Goal: Book appointment/travel/reservation

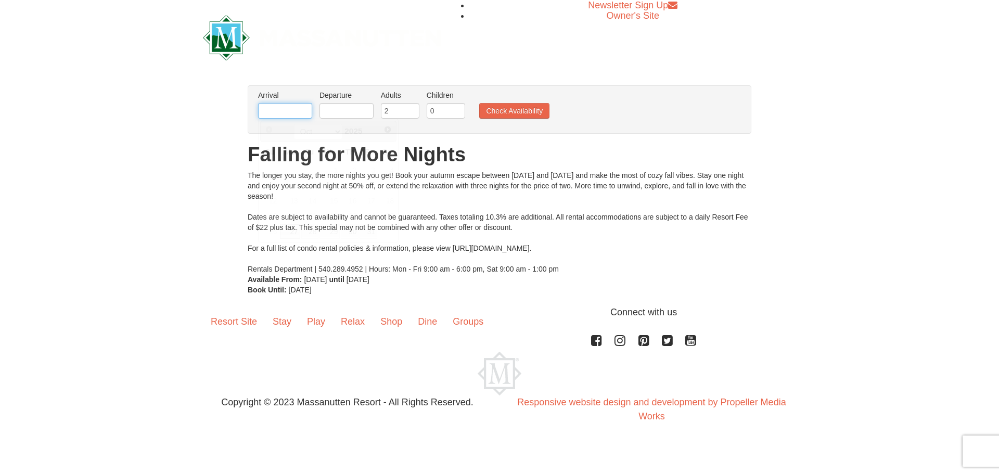
click at [280, 115] on input "text" at bounding box center [285, 111] width 54 height 16
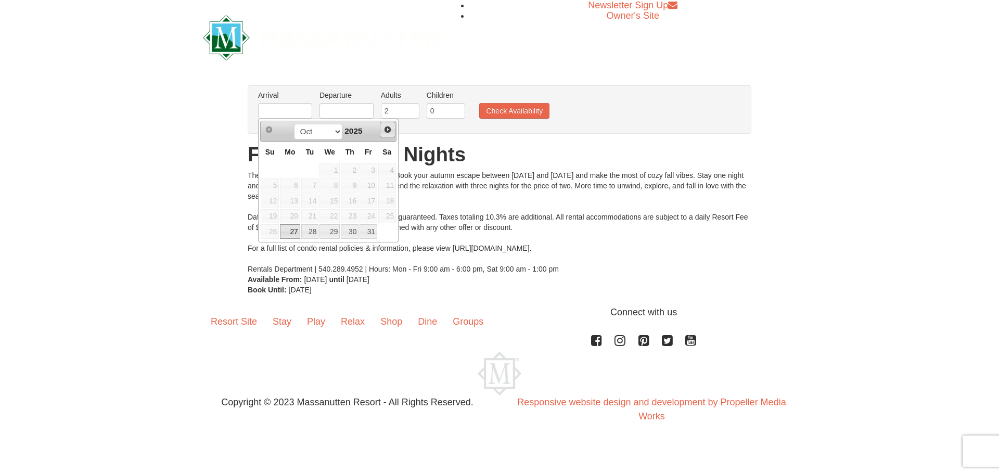
click at [392, 134] on link "Next" at bounding box center [388, 130] width 16 height 16
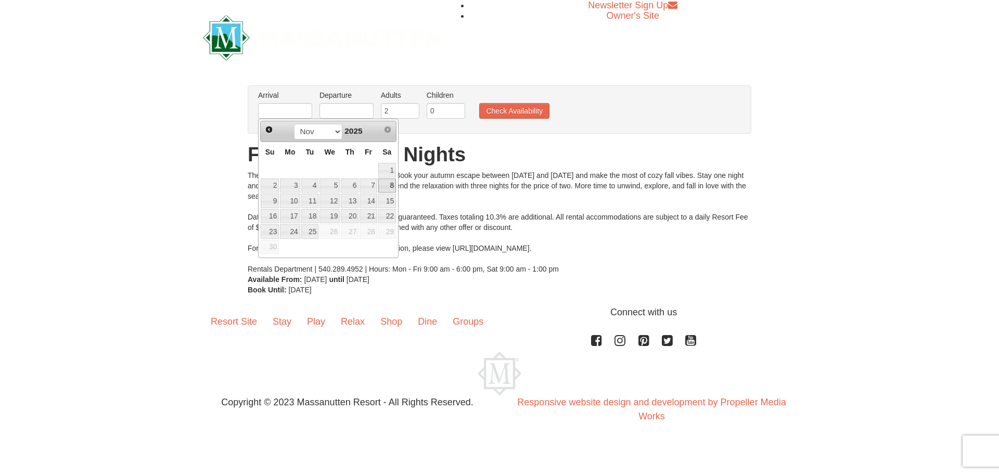
click at [386, 187] on link "8" at bounding box center [387, 186] width 18 height 15
type input "11/08/2025"
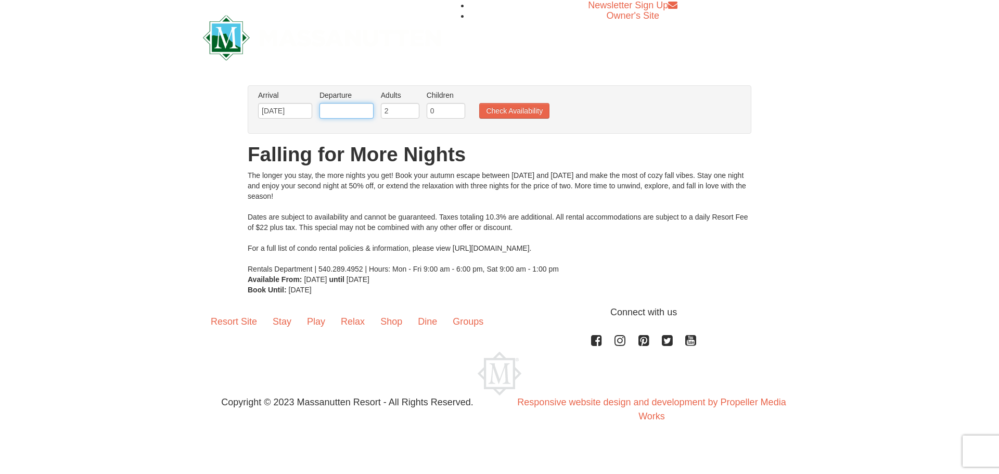
click at [336, 111] on input "text" at bounding box center [347, 111] width 54 height 16
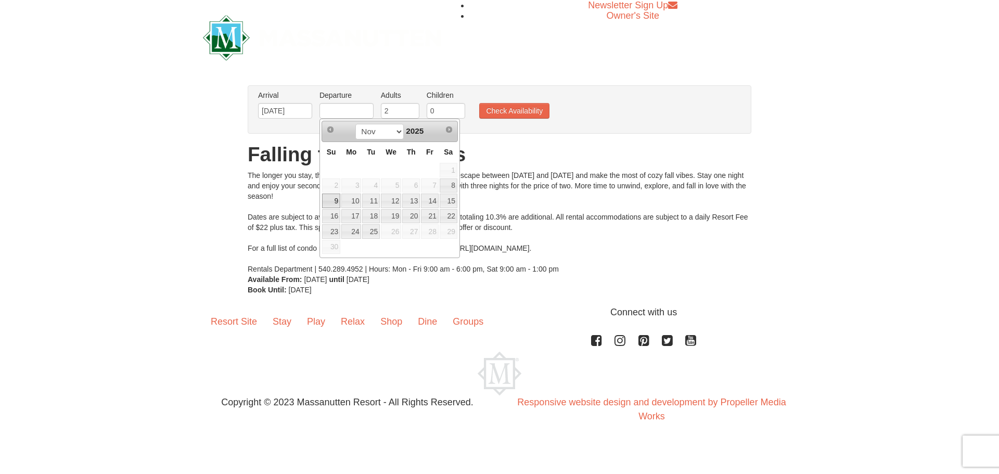
click at [332, 201] on link "9" at bounding box center [331, 201] width 18 height 15
type input "11/09/2025"
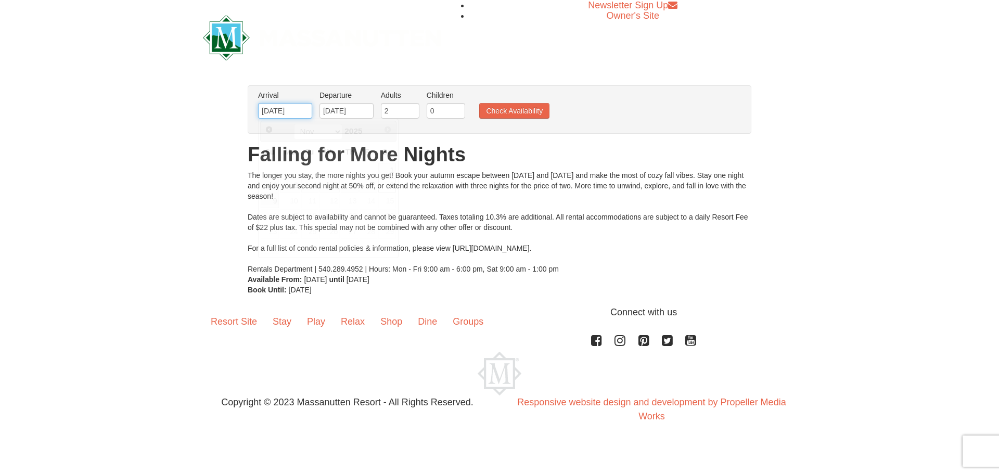
click at [294, 110] on input "11/08/2025" at bounding box center [285, 111] width 54 height 16
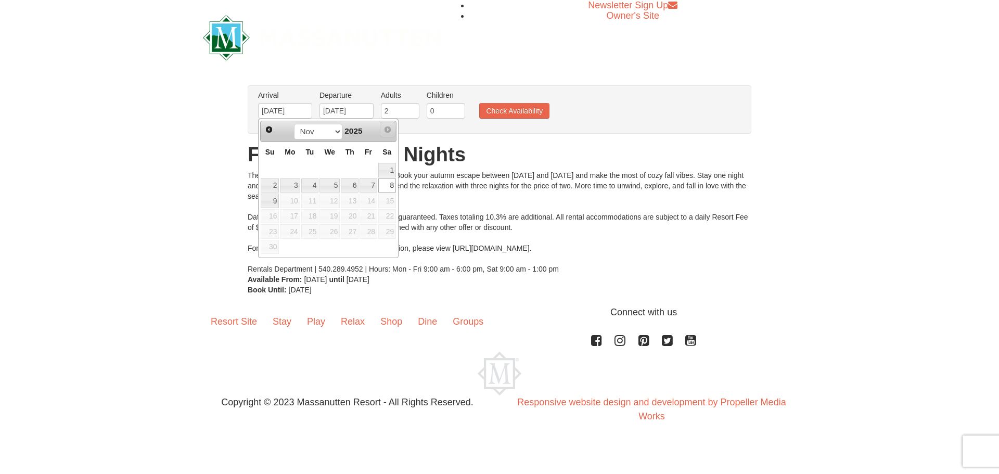
click at [387, 133] on span "Next" at bounding box center [388, 129] width 8 height 8
drag, startPoint x: 304, startPoint y: 112, endPoint x: 190, endPoint y: 106, distance: 114.2
click at [190, 106] on div "× From: To: Adults: 2 Children: 0 Change Arrival Please format dates MM/DD/YYYY…" at bounding box center [499, 190] width 999 height 231
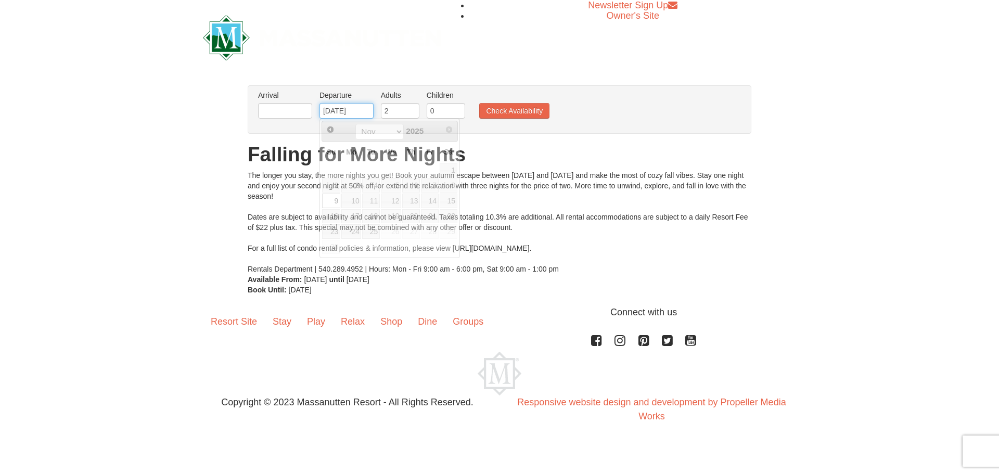
drag, startPoint x: 359, startPoint y: 110, endPoint x: 267, endPoint y: 110, distance: 92.1
click at [267, 110] on ul "Arrival Please format dates MM/DD/YYYY Please format dates MM/DD/YYYY Departure…" at bounding box center [494, 107] width 477 height 34
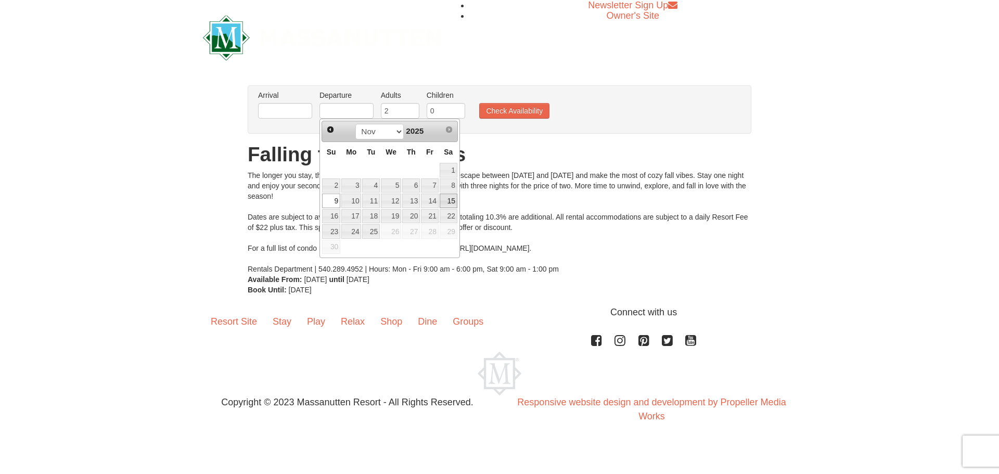
click at [447, 201] on link "15" at bounding box center [449, 201] width 18 height 15
type input "11/15/2025"
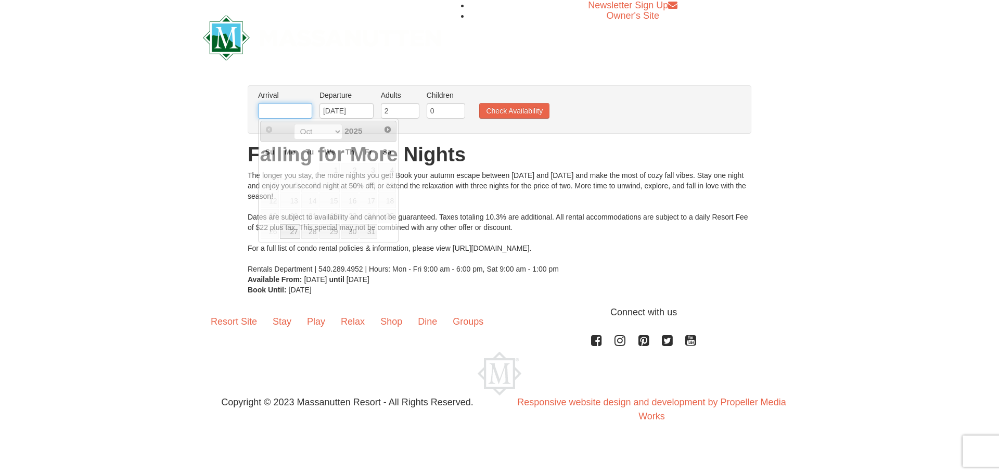
click at [301, 112] on input "text" at bounding box center [285, 111] width 54 height 16
drag, startPoint x: 376, startPoint y: 112, endPoint x: 299, endPoint y: 111, distance: 76.5
click at [298, 112] on ul "Arrival Please format dates MM/DD/YYYY Please format dates MM/DD/YYYY Departure…" at bounding box center [494, 107] width 477 height 34
click at [369, 139] on div "From: To: Adults: 2 Children: 0 Change Arrival Please format dates MM/DD/YYYY P…" at bounding box center [500, 190] width 504 height 210
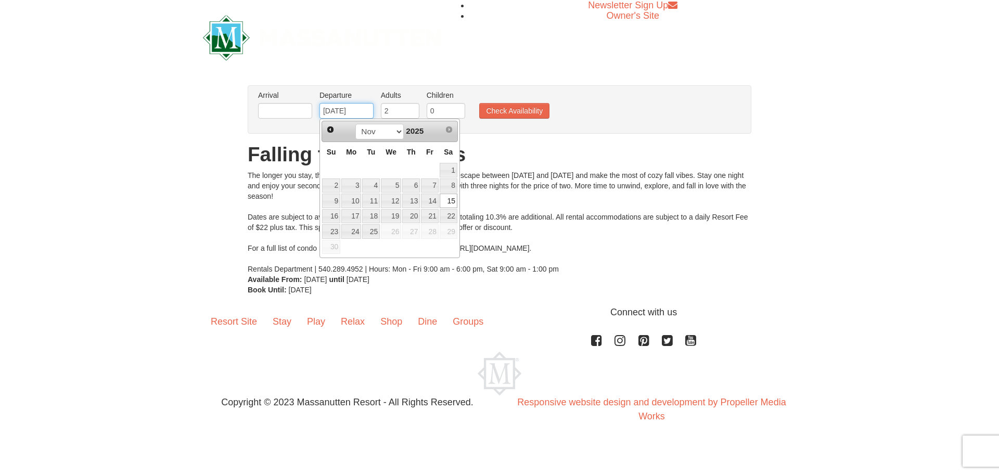
drag, startPoint x: 363, startPoint y: 110, endPoint x: 305, endPoint y: 109, distance: 58.3
click at [305, 109] on ul "Arrival Please format dates MM/DD/YYYY Please format dates MM/DD/YYYY Departure…" at bounding box center [494, 107] width 477 height 34
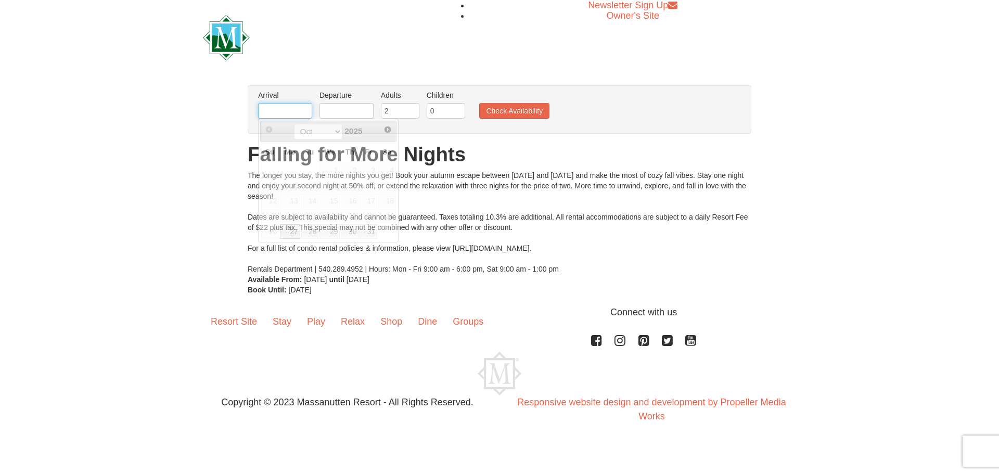
click at [293, 107] on input "text" at bounding box center [285, 111] width 54 height 16
click at [224, 143] on div "× From: To: Adults: 2 Children: 0 Change Arrival Please format dates MM/DD/YYYY…" at bounding box center [499, 190] width 999 height 231
click at [269, 110] on input "text" at bounding box center [285, 111] width 54 height 16
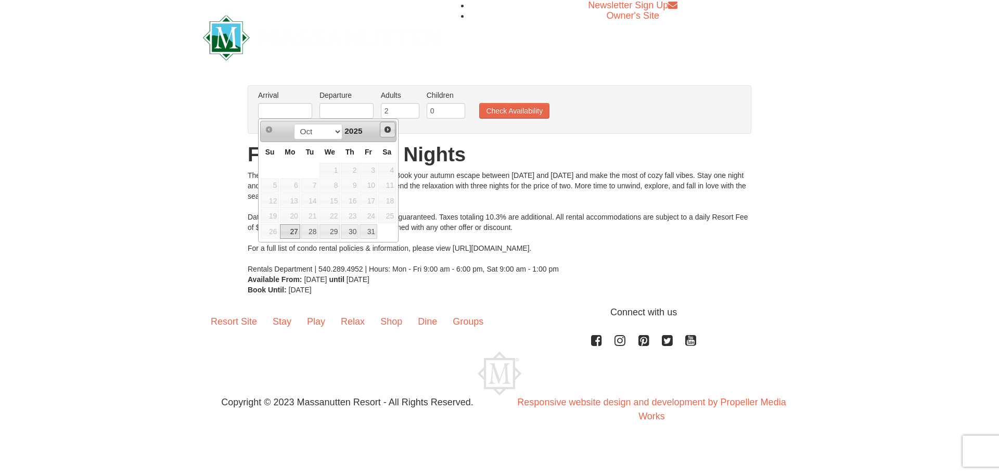
click at [389, 132] on span "Next" at bounding box center [388, 129] width 8 height 8
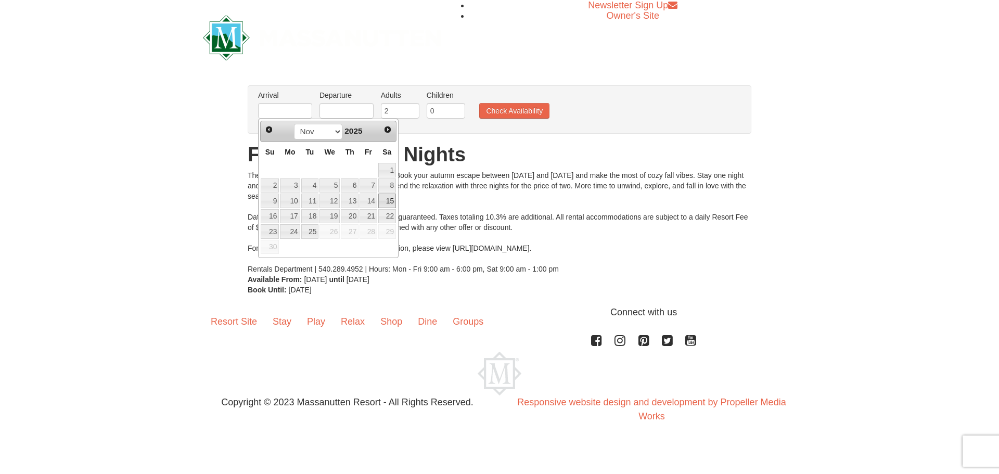
click at [387, 201] on link "15" at bounding box center [387, 201] width 18 height 15
type input "11/15/2025"
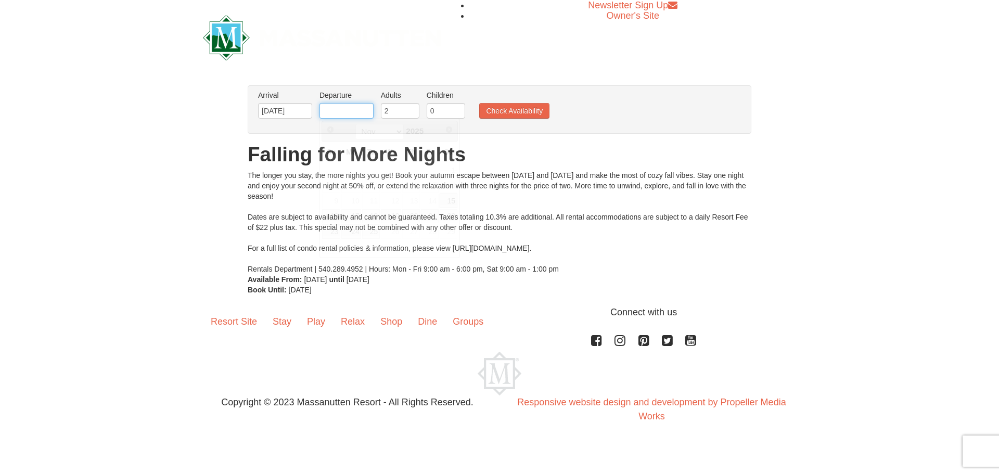
click at [344, 112] on input "text" at bounding box center [347, 111] width 54 height 16
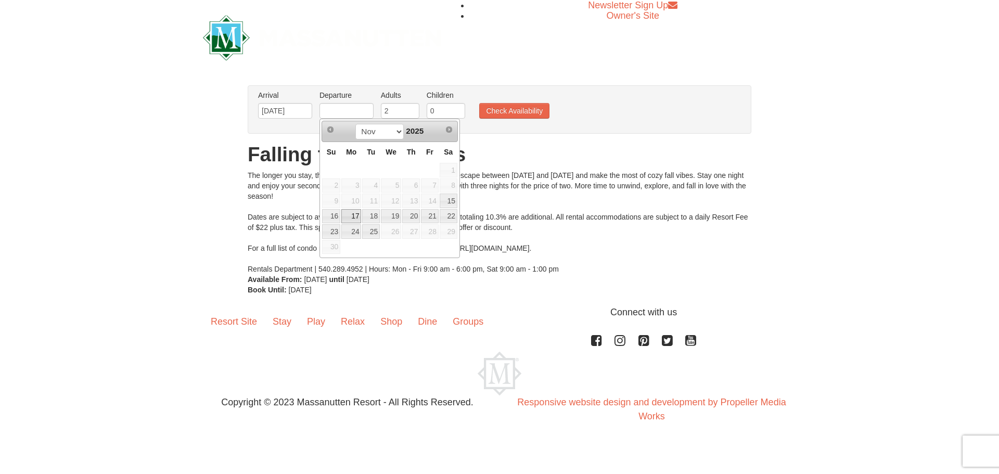
click at [354, 213] on link "17" at bounding box center [351, 216] width 20 height 15
type input "11/17/2025"
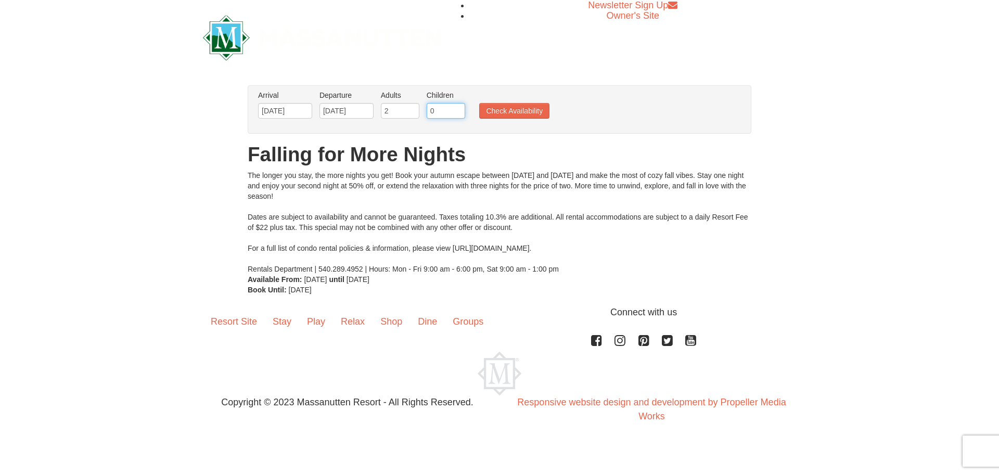
click at [439, 115] on input "0" at bounding box center [446, 111] width 39 height 16
type input "1"
click at [454, 110] on input "1" at bounding box center [446, 111] width 39 height 16
click at [525, 113] on button "Check Availability" at bounding box center [514, 111] width 70 height 16
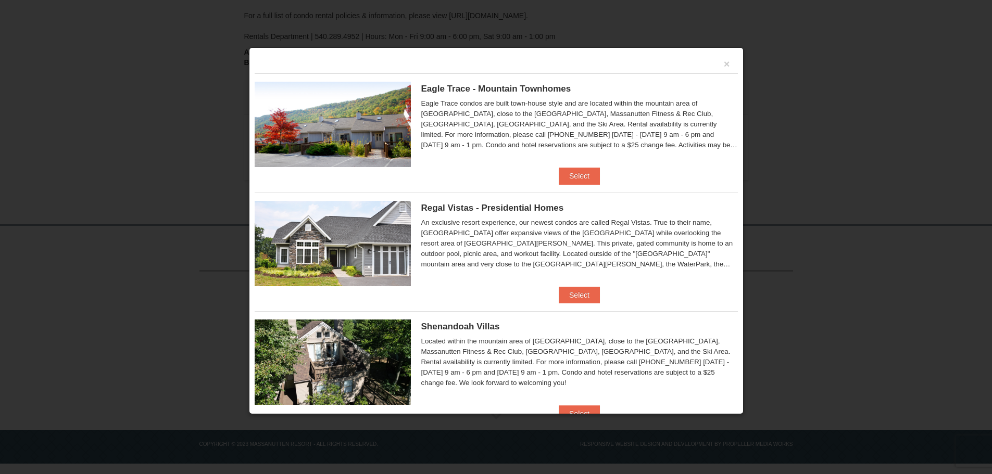
scroll to position [207, 0]
click at [573, 175] on button "Select" at bounding box center [579, 176] width 41 height 17
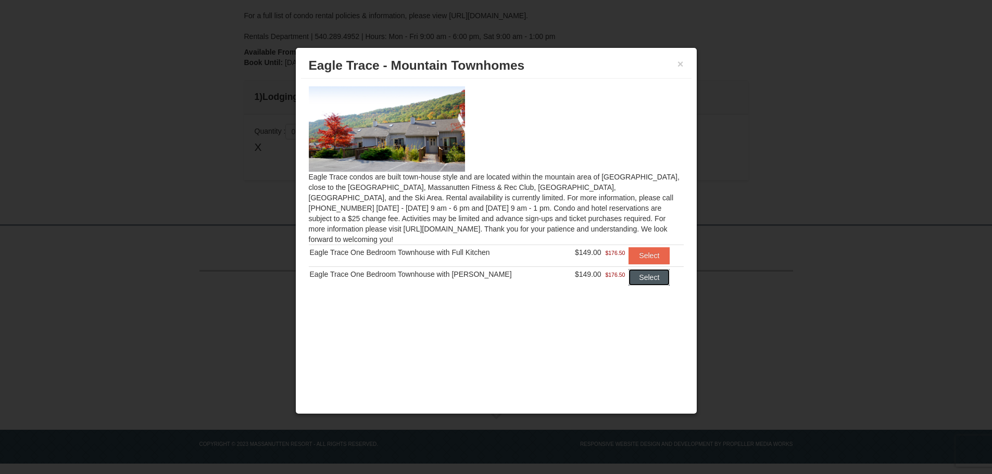
click at [654, 269] on button "Select" at bounding box center [648, 277] width 41 height 17
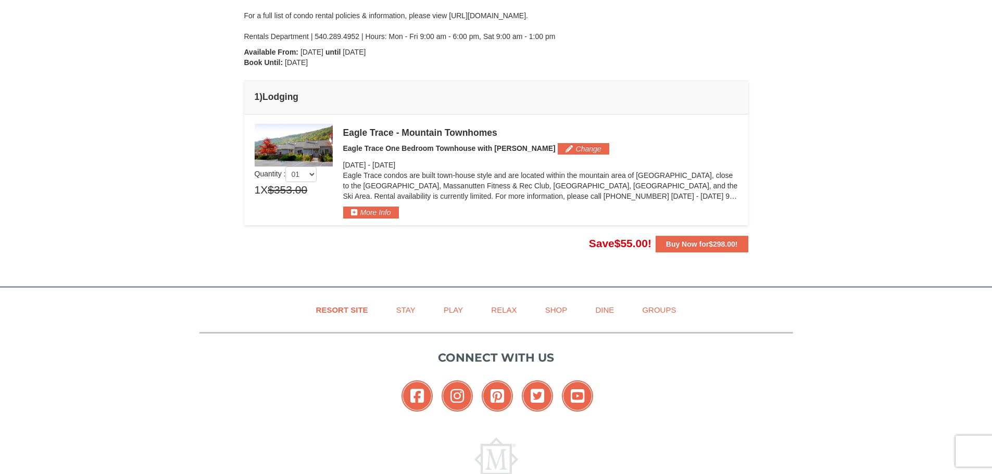
click at [305, 141] on img at bounding box center [294, 145] width 78 height 43
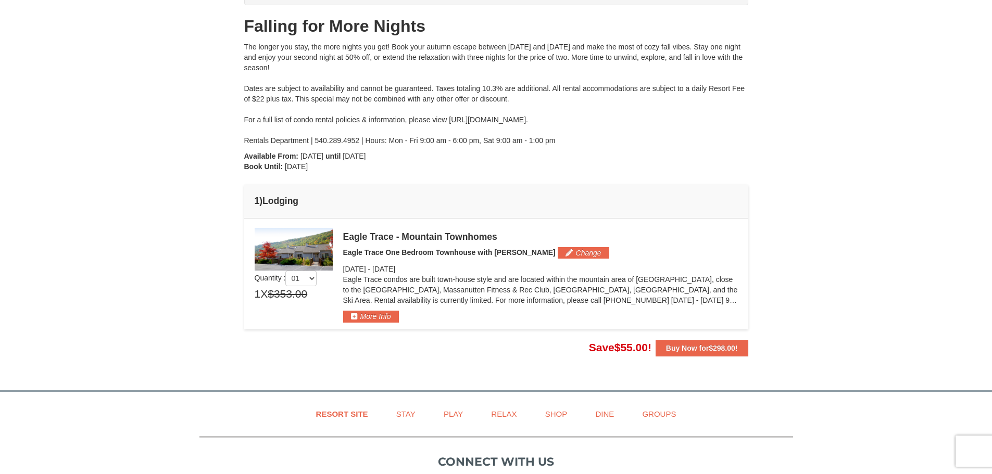
scroll to position [0, 0]
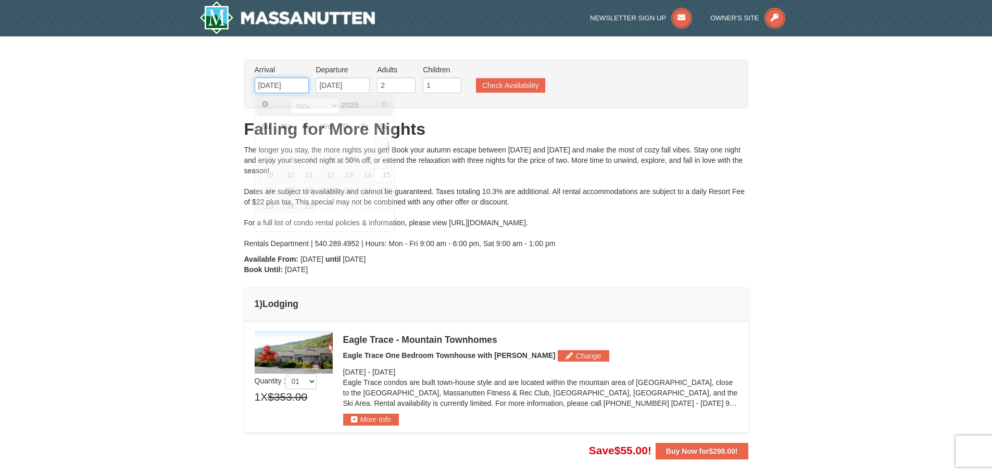
click at [285, 86] on input "11/15/2025" at bounding box center [282, 86] width 54 height 16
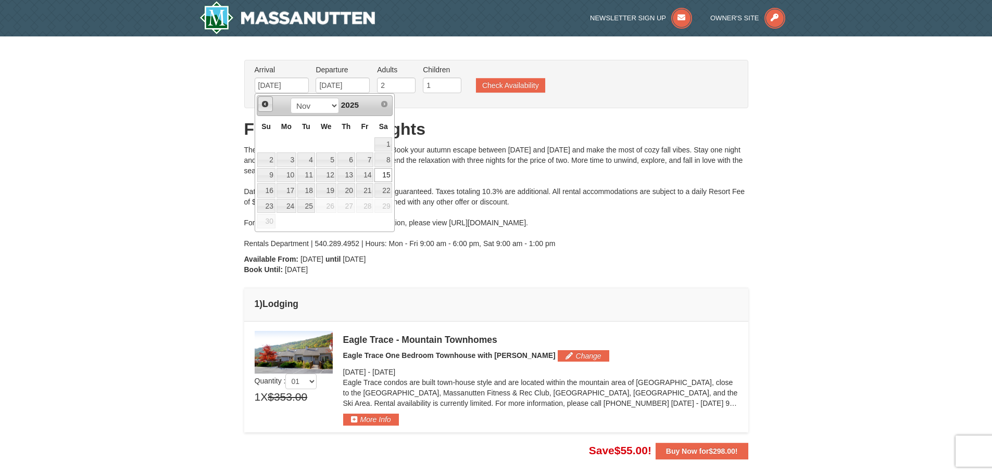
click at [268, 107] on span "Prev" at bounding box center [265, 104] width 8 height 8
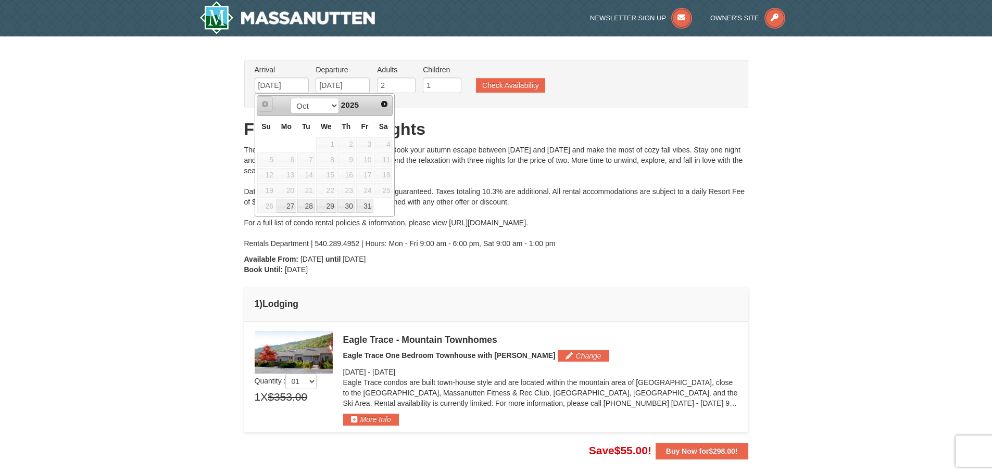
click at [268, 107] on span "Prev" at bounding box center [265, 104] width 8 height 8
click at [380, 103] on span "Next" at bounding box center [384, 104] width 8 height 8
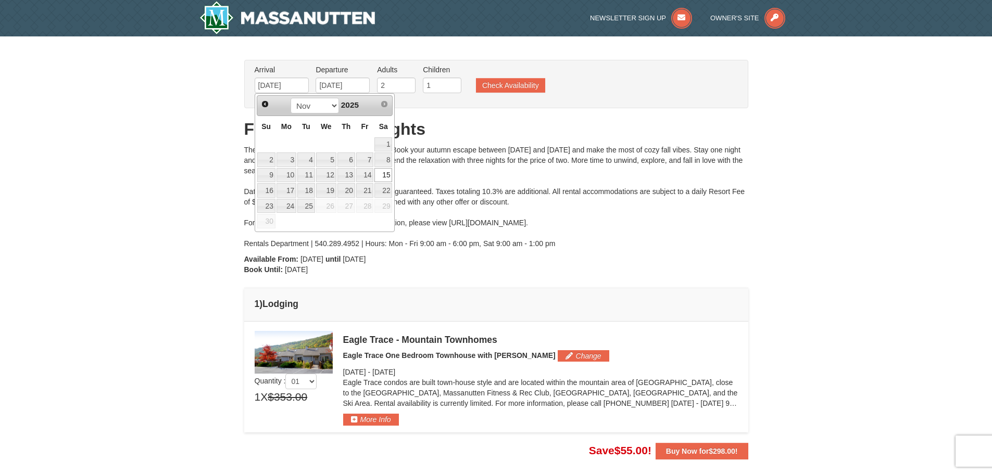
click at [461, 154] on div "The longer you stay, the more nights you get! Book your autumn escape between O…" at bounding box center [496, 197] width 504 height 104
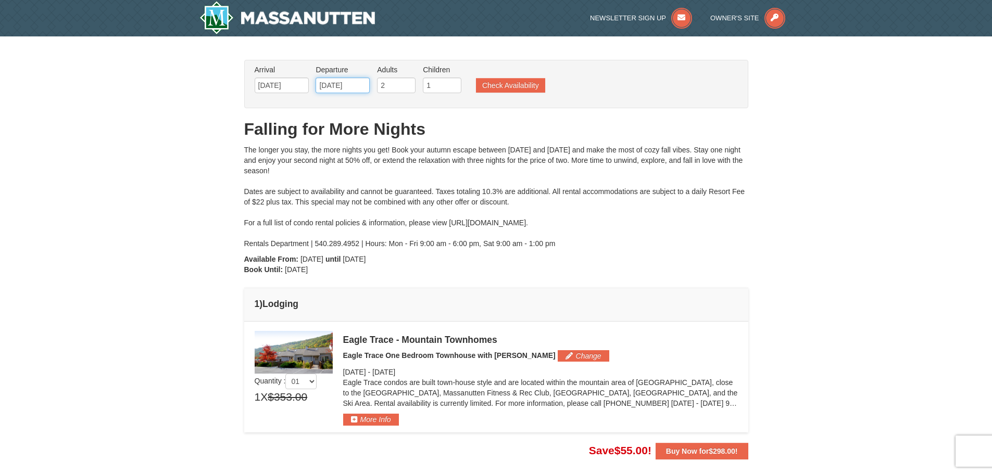
click at [355, 86] on input "11/17/2025" at bounding box center [342, 86] width 54 height 16
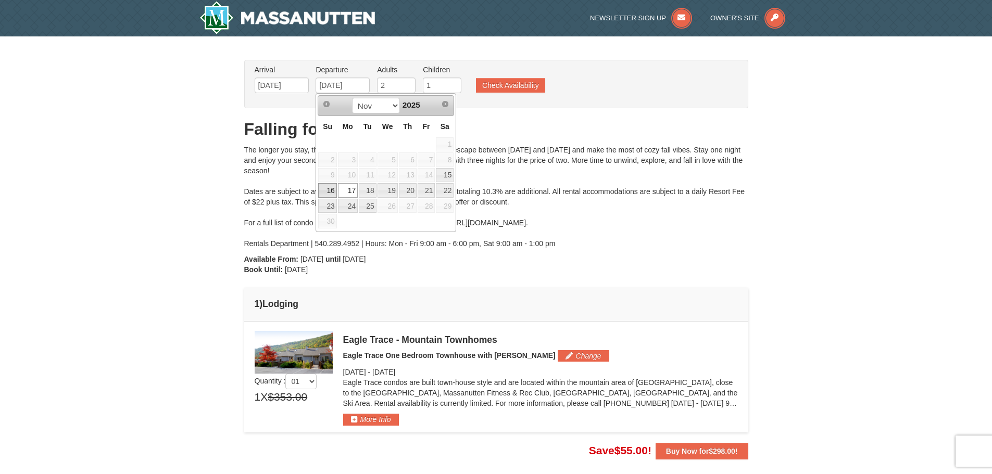
click at [330, 186] on link "16" at bounding box center [327, 190] width 18 height 15
type input "11/16/2025"
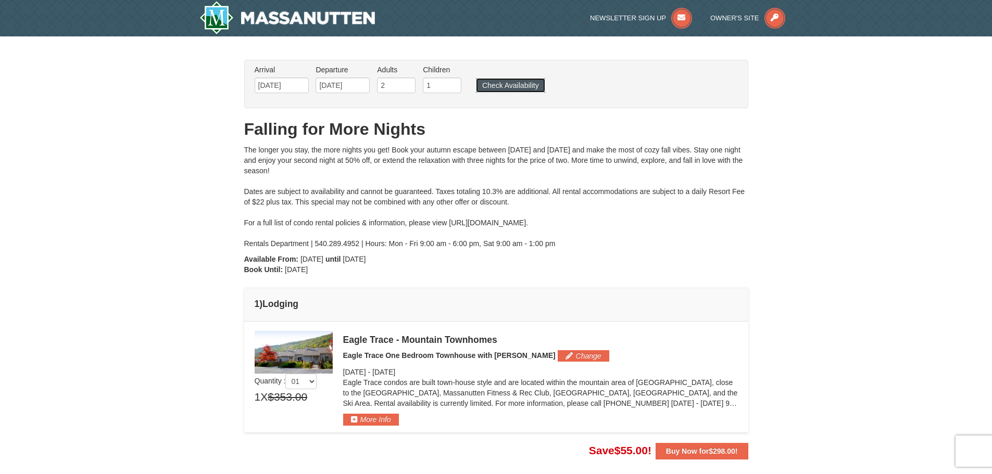
click at [528, 87] on button "Check Availability" at bounding box center [510, 85] width 69 height 15
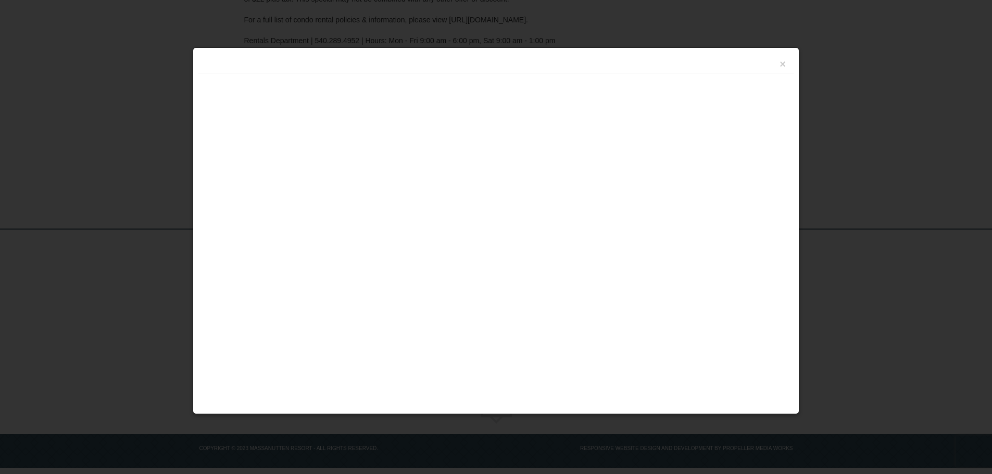
scroll to position [207, 0]
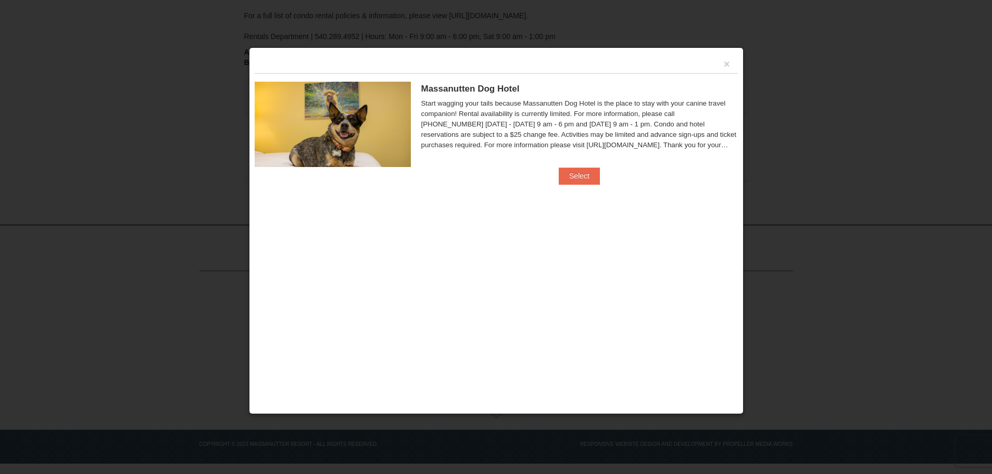
click at [730, 64] on div "×" at bounding box center [496, 63] width 483 height 20
click at [726, 65] on button "×" at bounding box center [727, 64] width 6 height 10
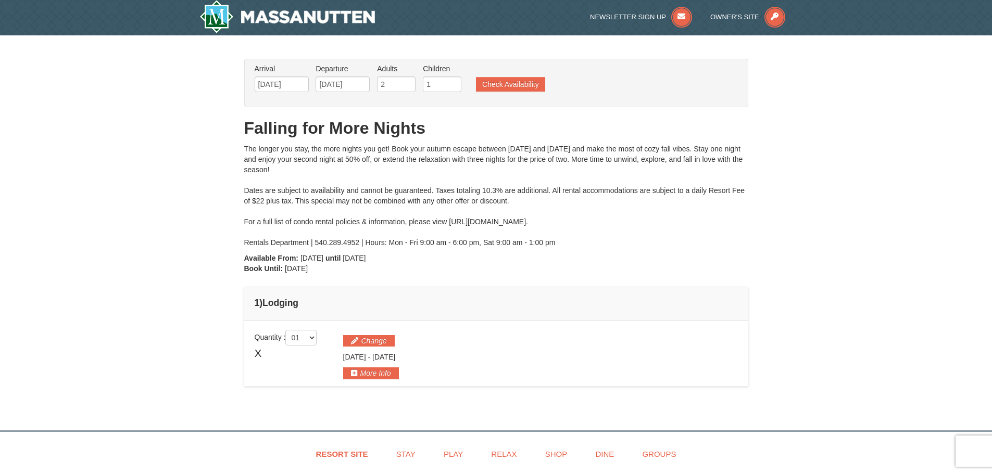
scroll to position [0, 0]
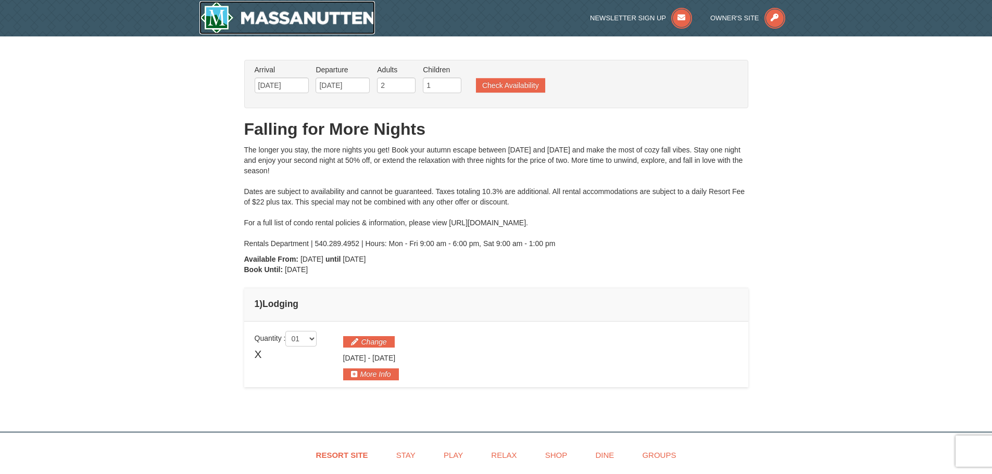
click at [302, 11] on img at bounding box center [287, 17] width 176 height 33
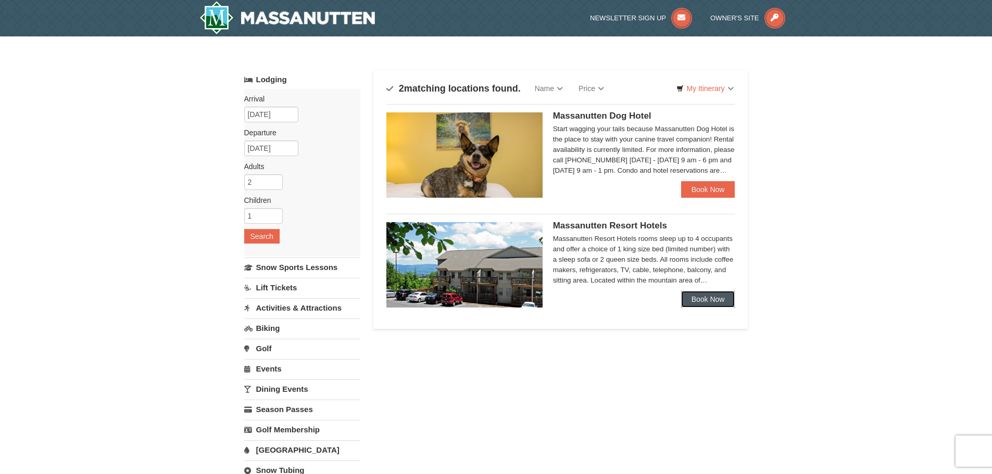
click at [718, 301] on link "Book Now" at bounding box center [708, 299] width 54 height 17
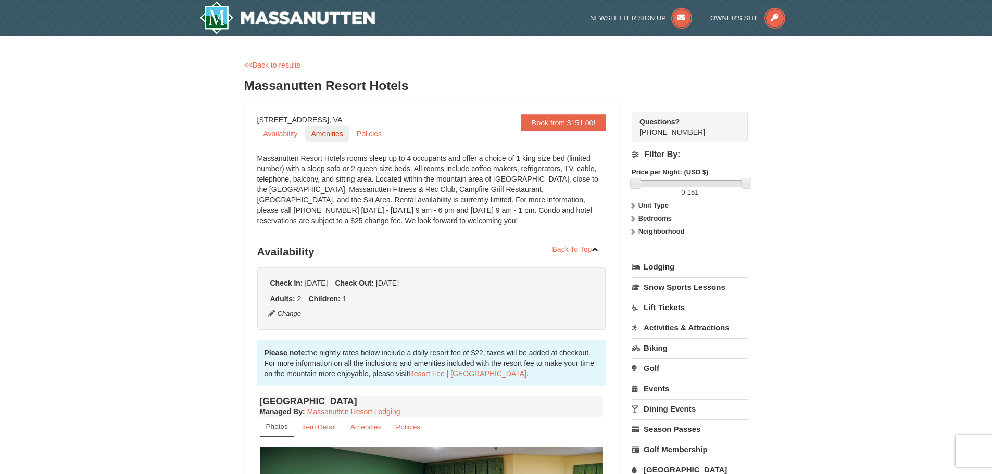
click at [330, 137] on link "Amenities" at bounding box center [327, 134] width 44 height 16
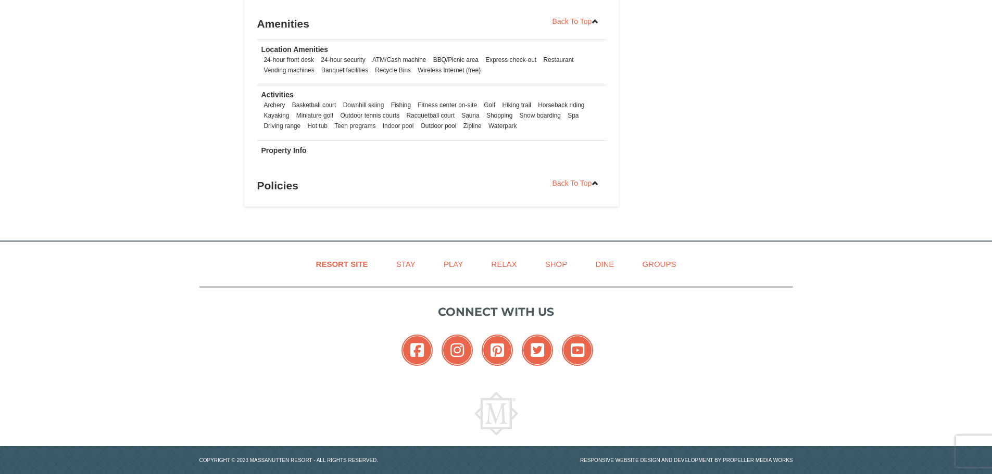
scroll to position [735, 0]
